Goal: Find specific page/section: Find specific page/section

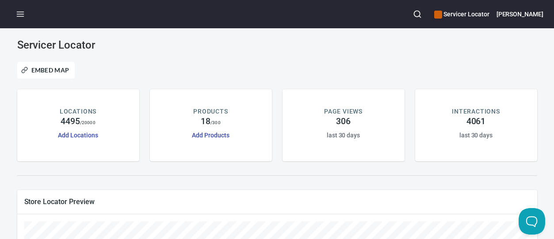
drag, startPoint x: 237, startPoint y: 175, endPoint x: 229, endPoint y: 180, distance: 9.1
click at [236, 174] on div at bounding box center [277, 176] width 531 height 18
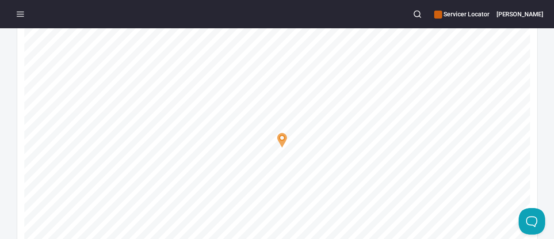
scroll to position [133, 0]
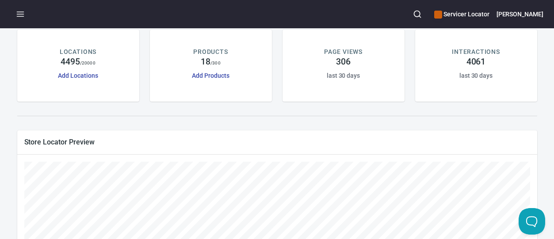
scroll to position [44, 0]
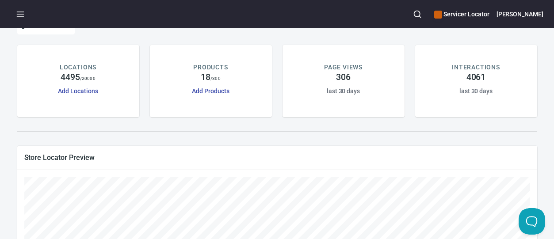
drag, startPoint x: 197, startPoint y: 123, endPoint x: 306, endPoint y: 86, distance: 114.7
click at [197, 123] on div "PRODUCTS 18 / 300 Add Products" at bounding box center [211, 81] width 133 height 83
click at [422, 18] on icon "button" at bounding box center [417, 14] width 9 height 9
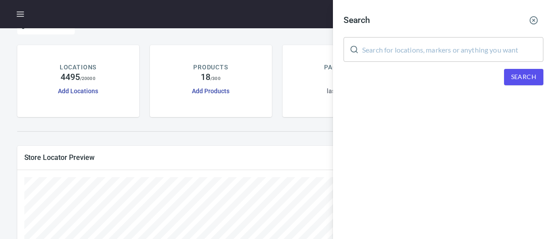
click at [450, 48] on input "text" at bounding box center [452, 49] width 181 height 25
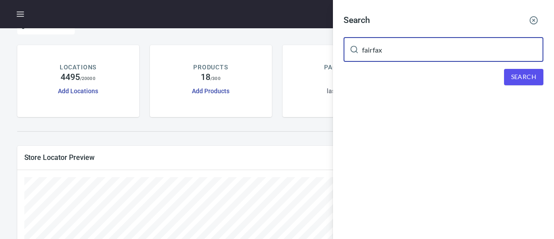
type input "fairfax"
click at [533, 77] on span "Search" at bounding box center [523, 77] width 25 height 11
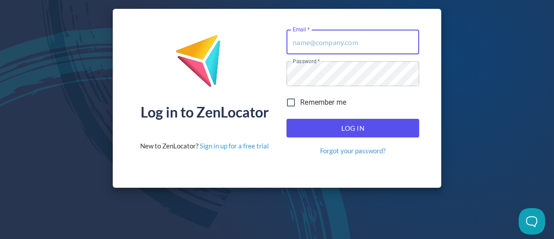
type input "[EMAIL_ADDRESS][DOMAIN_NAME]"
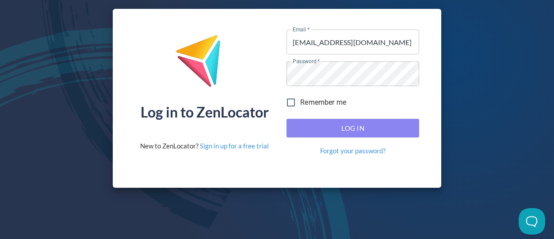
click at [391, 121] on button "Log In" at bounding box center [353, 128] width 133 height 19
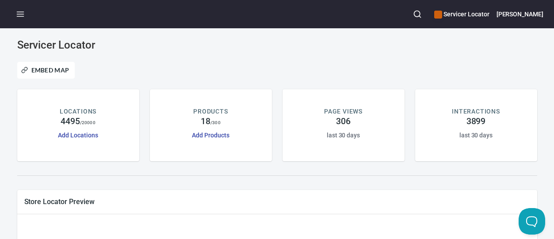
click at [422, 13] on icon "button" at bounding box center [417, 14] width 9 height 9
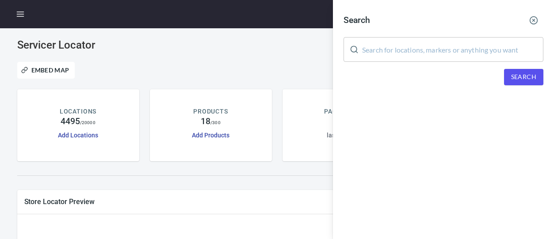
click at [446, 46] on input "text" at bounding box center [452, 49] width 181 height 25
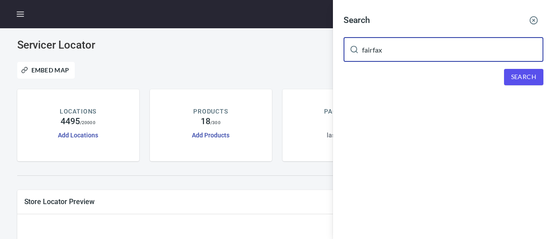
type input "fairfax"
click at [513, 78] on span "Search" at bounding box center [523, 77] width 25 height 11
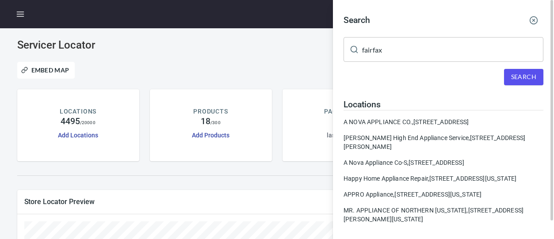
scroll to position [20, 0]
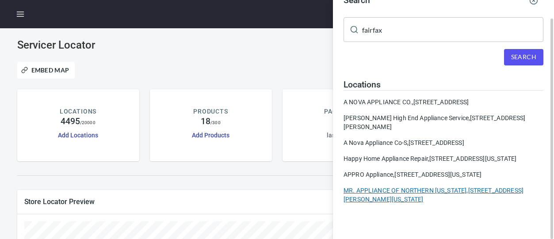
click at [428, 204] on div "MR. APPLIANCE OF NORTHERN VIRGINIA, 2820 Dorr Ave Ste 220B, Fairfax, Virginia 2…" at bounding box center [444, 195] width 200 height 18
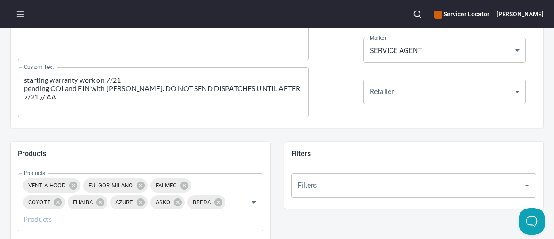
scroll to position [221, 0]
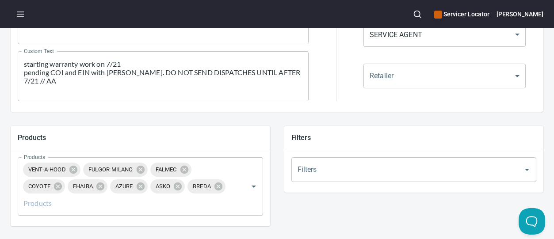
click at [314, 127] on div "Filters" at bounding box center [414, 137] width 260 height 23
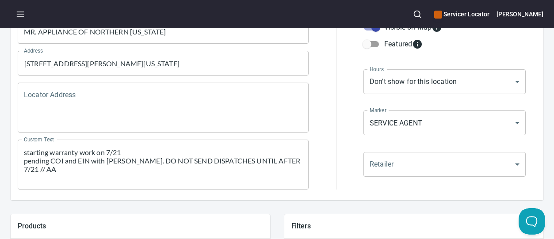
scroll to position [88, 0]
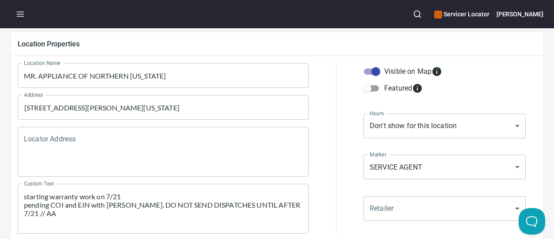
click at [300, 44] on h5 "Location Properties" at bounding box center [277, 43] width 519 height 9
click at [316, 53] on div "Location Properties" at bounding box center [277, 43] width 533 height 23
click at [295, 44] on h5 "Location Properties" at bounding box center [277, 43] width 519 height 9
click at [289, 54] on div "Location Properties" at bounding box center [277, 43] width 533 height 23
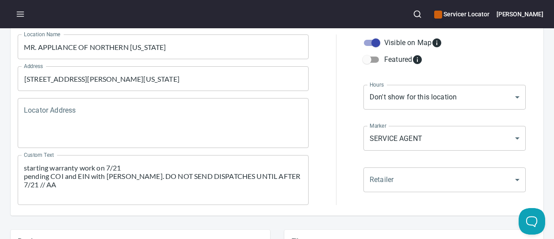
scroll to position [133, 0]
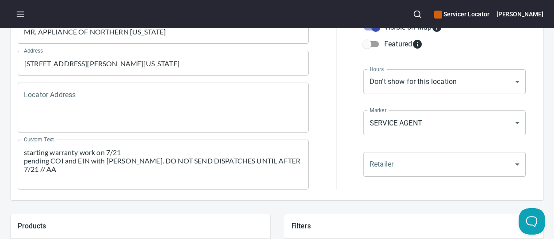
click at [316, 95] on div at bounding box center [336, 104] width 44 height 181
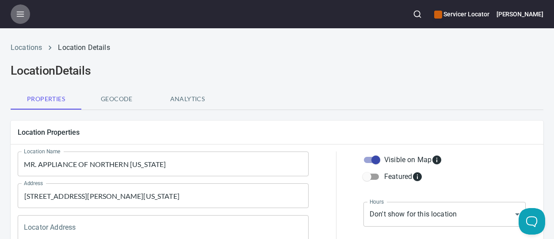
click at [15, 16] on button "button" at bounding box center [20, 13] width 19 height 19
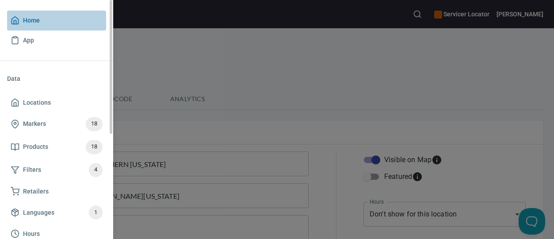
click at [30, 21] on span "Home" at bounding box center [31, 20] width 17 height 11
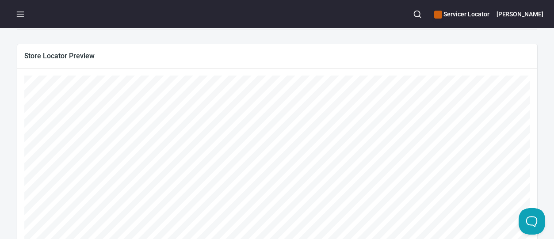
scroll to position [190, 0]
